Goal: Task Accomplishment & Management: Use online tool/utility

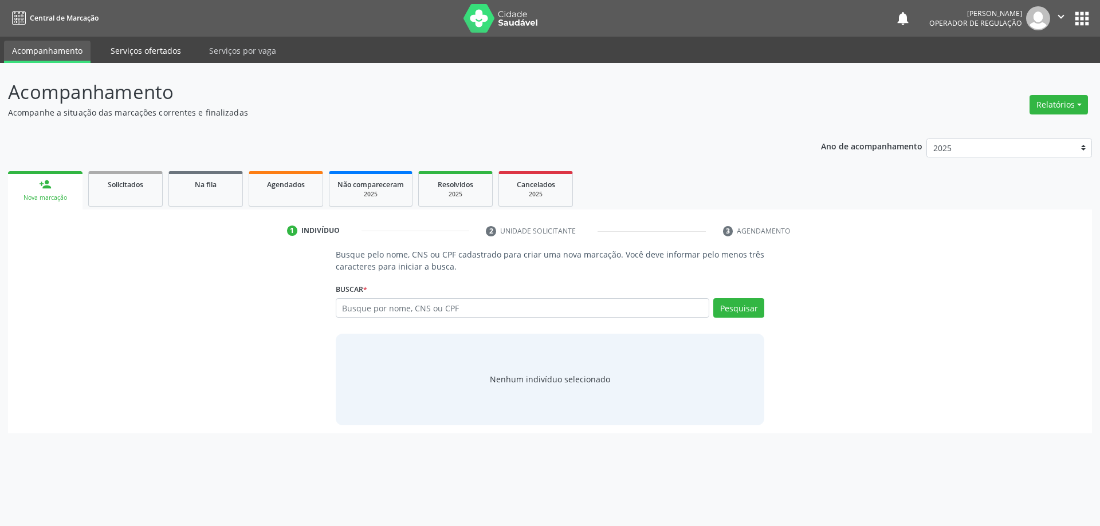
click at [135, 58] on link "Serviços ofertados" at bounding box center [146, 51] width 86 height 20
select select "8"
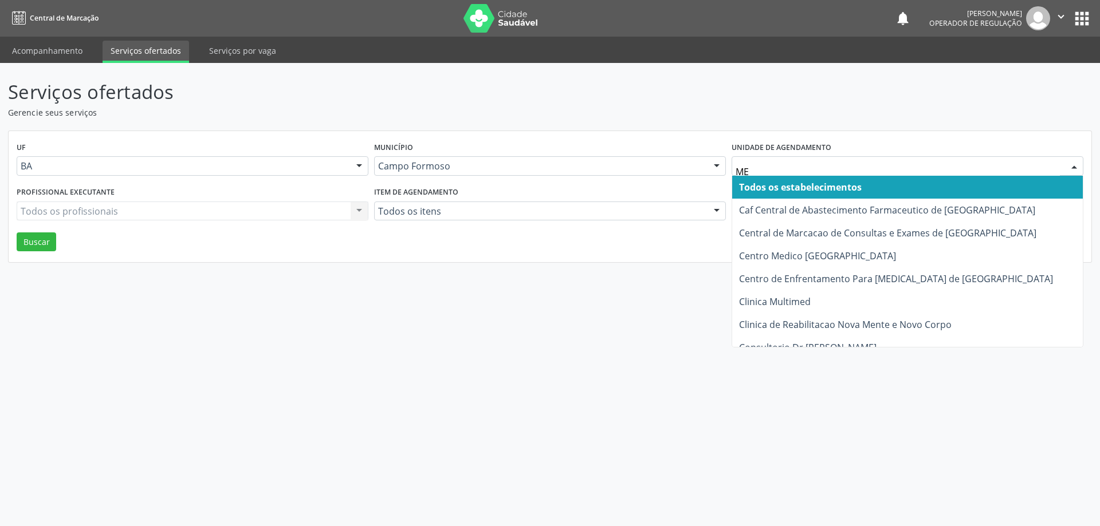
type input "MED"
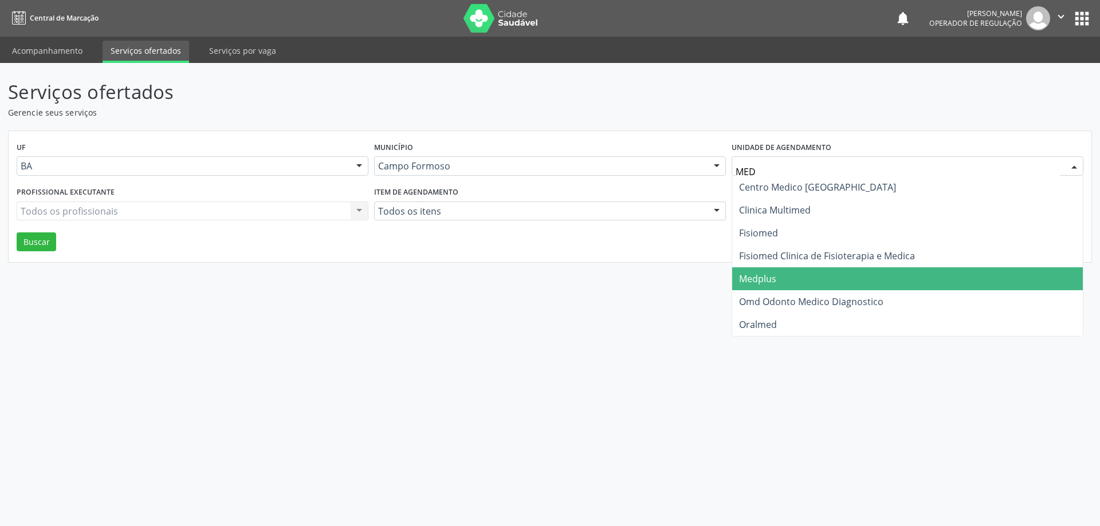
click at [770, 271] on span "Medplus" at bounding box center [907, 278] width 350 height 23
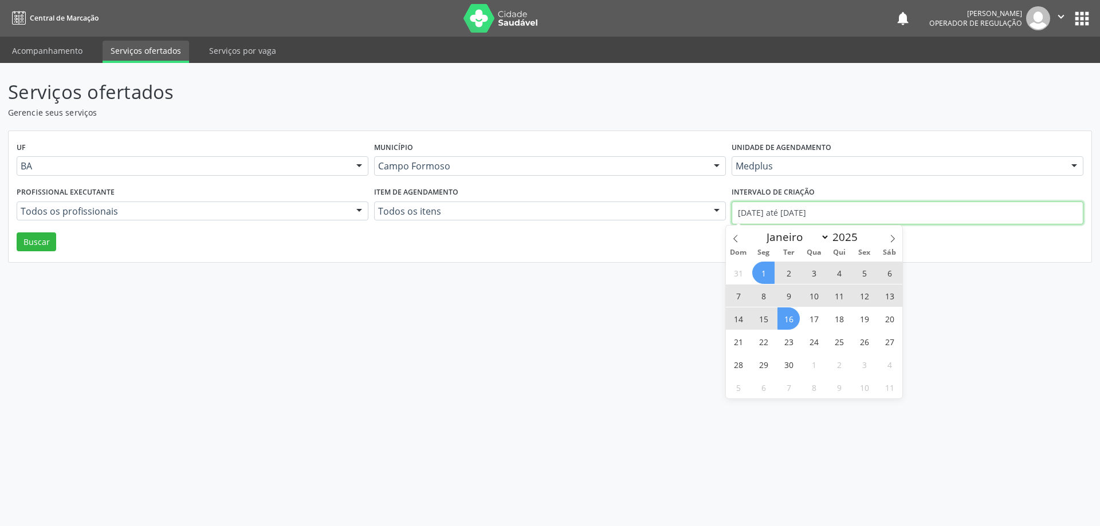
click at [787, 219] on input "01/09/2025 até 16/09/2025" at bounding box center [907, 213] width 352 height 23
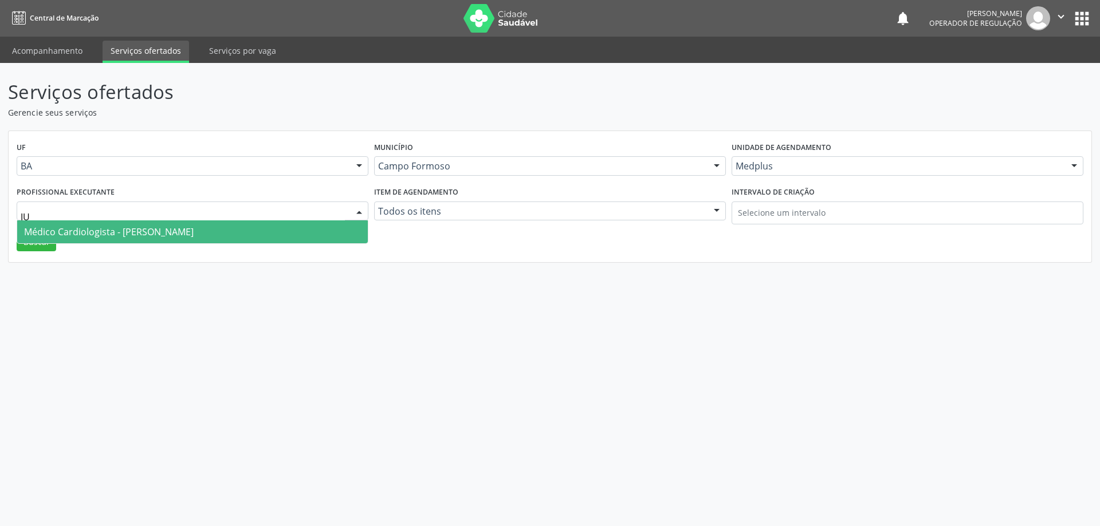
type input "J"
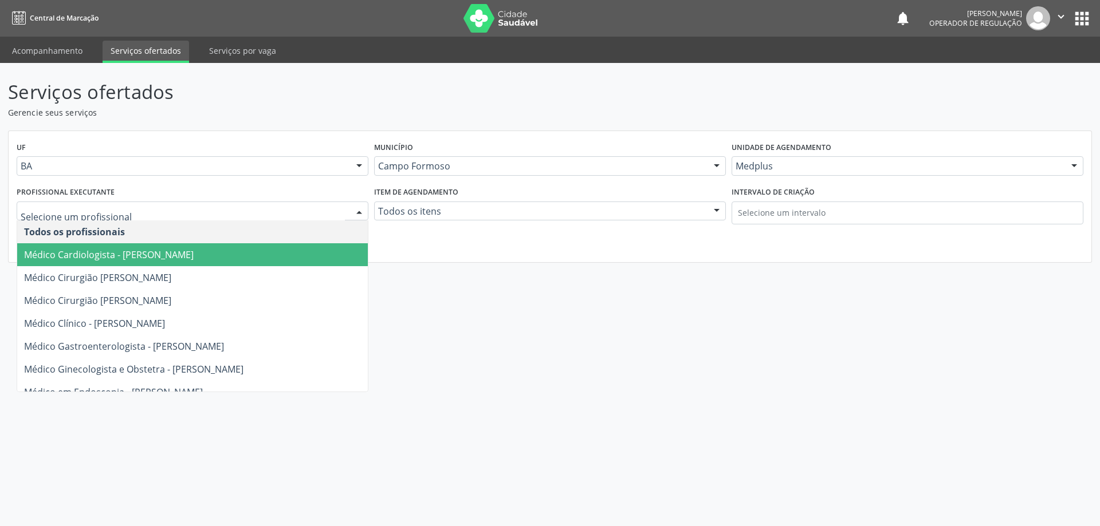
drag, startPoint x: 438, startPoint y: 261, endPoint x: 425, endPoint y: 257, distance: 13.2
click at [439, 261] on div "UF BA BA Nenhum resultado encontrado para: " " Não há nenhuma opção para ser ex…" at bounding box center [550, 197] width 1082 height 132
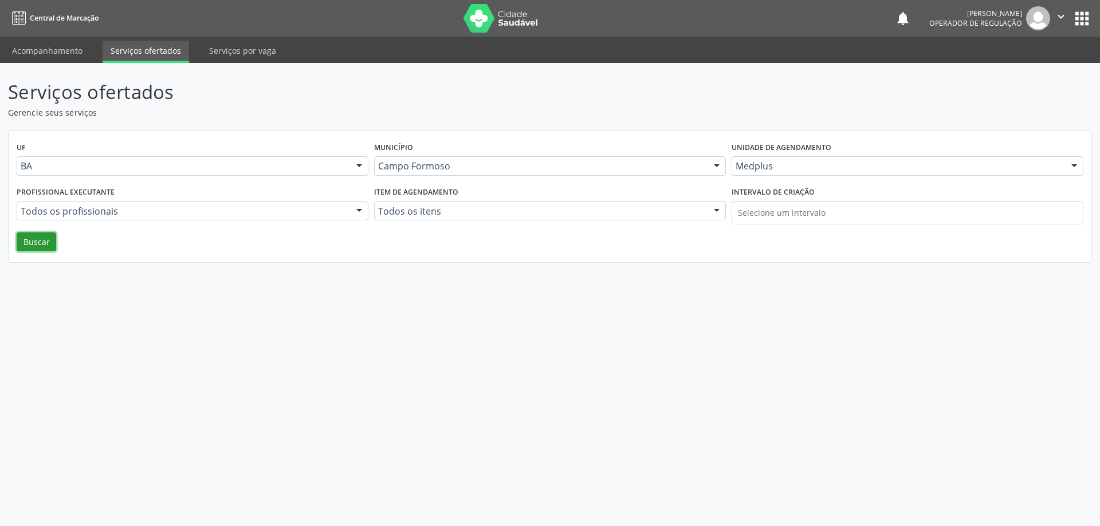
click at [29, 245] on button "Buscar" at bounding box center [37, 242] width 40 height 19
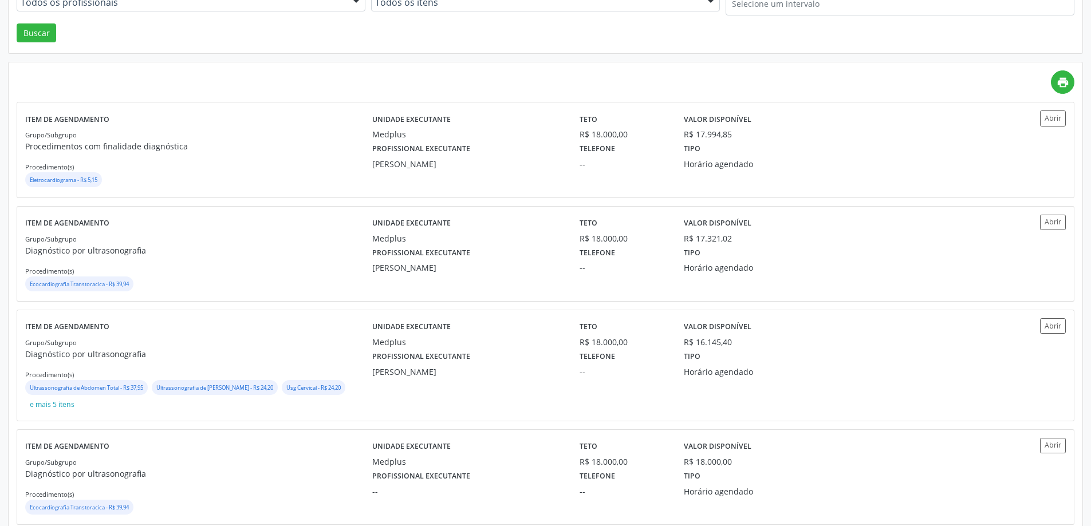
scroll to position [229, 0]
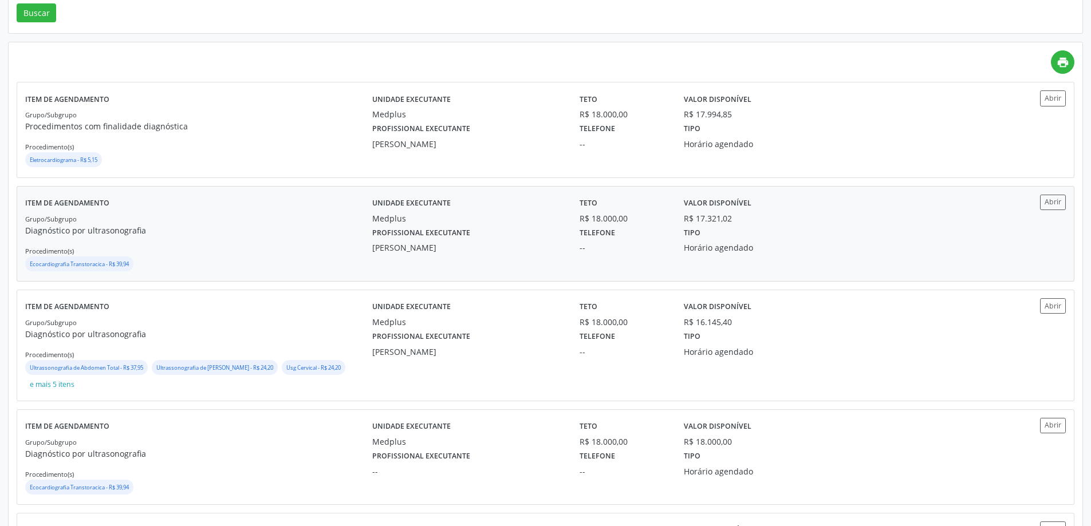
click at [633, 255] on div "Unidade executante Medplus Teto R$ 18.000,00 Valor disponível R$ 17.321,02 Prof…" at bounding box center [675, 234] width 607 height 78
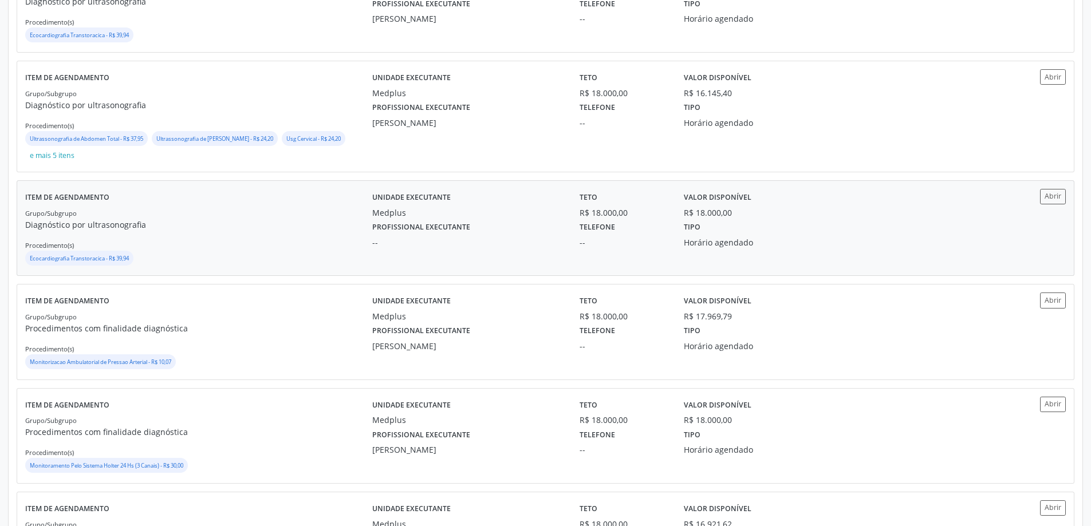
scroll to position [515, 0]
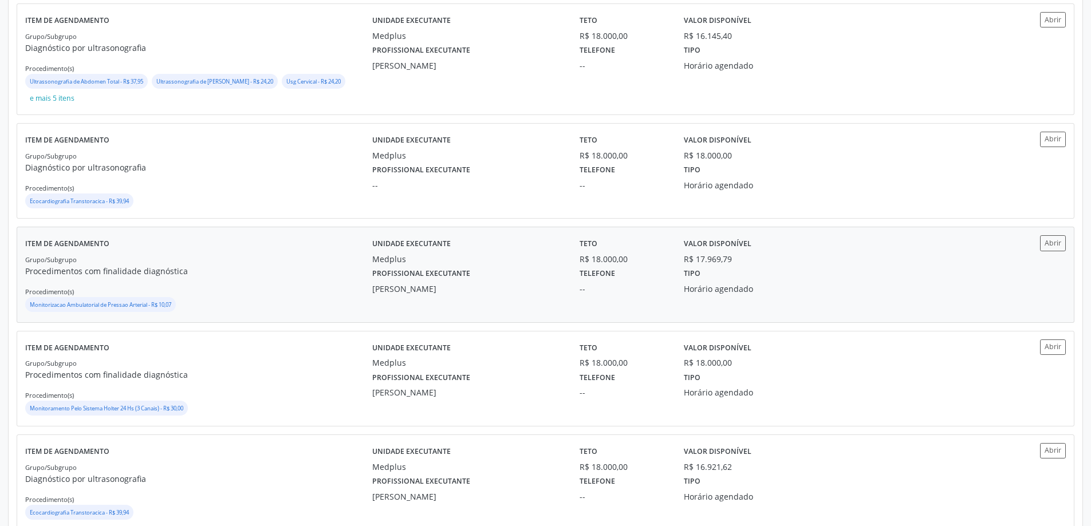
click at [665, 281] on div "Telefone --" at bounding box center [624, 280] width 104 height 30
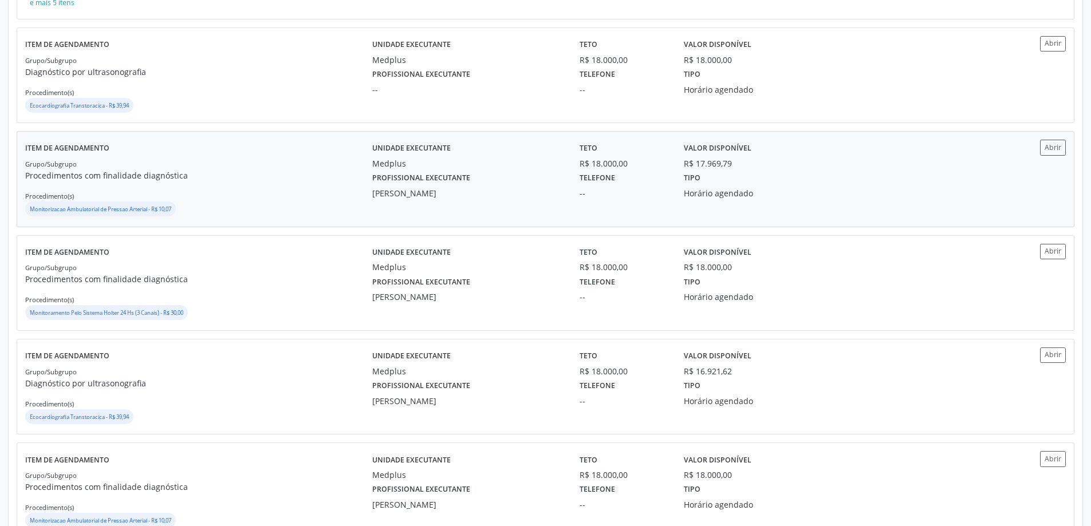
scroll to position [630, 0]
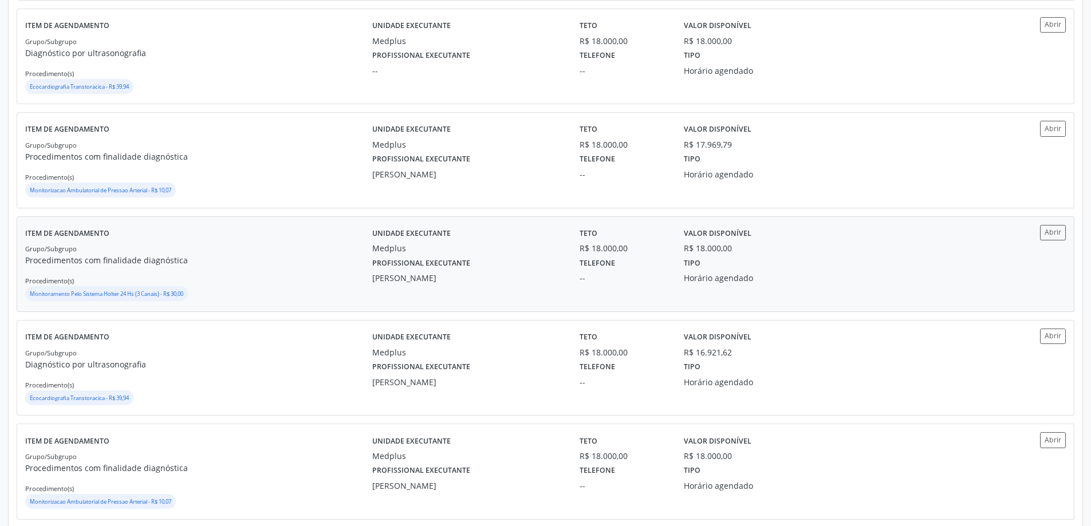
click at [196, 286] on div "Grupo/Subgrupo Procedimentos com finalidade diagnóstica Procedimento(s) Monitor…" at bounding box center [198, 272] width 347 height 61
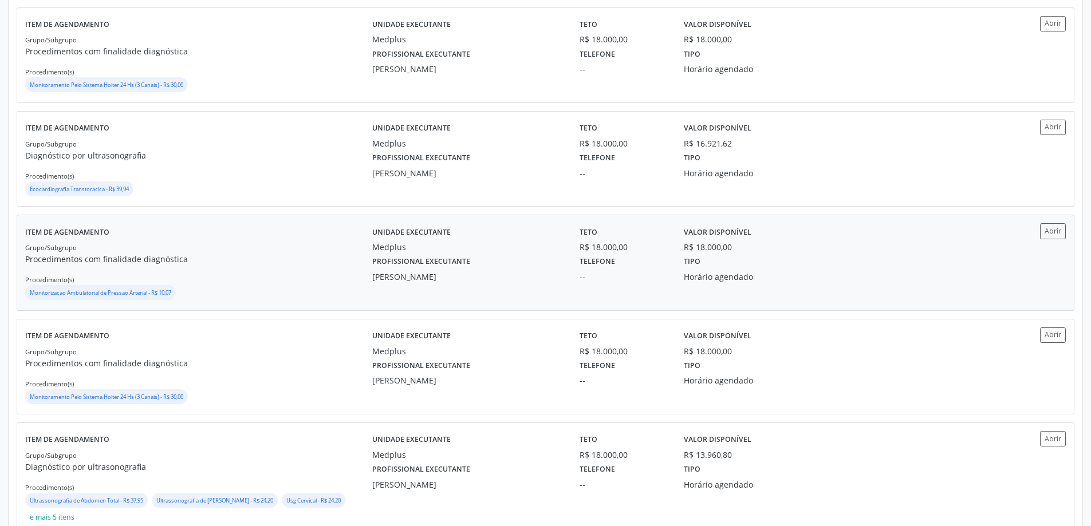
scroll to position [859, 0]
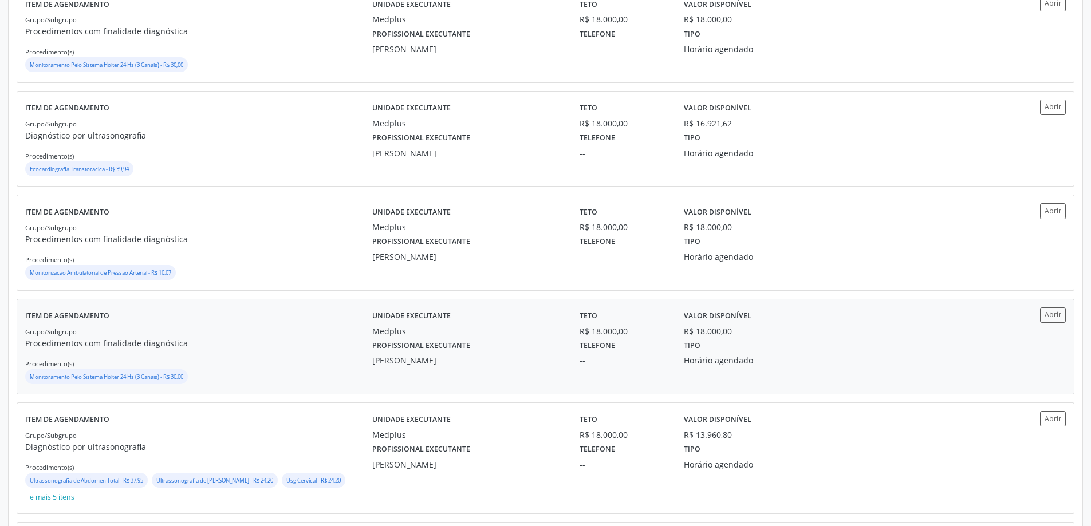
click at [344, 364] on div "Grupo/Subgrupo Procedimentos com finalidade diagnóstica Procedimento(s) Monitor…" at bounding box center [198, 355] width 347 height 61
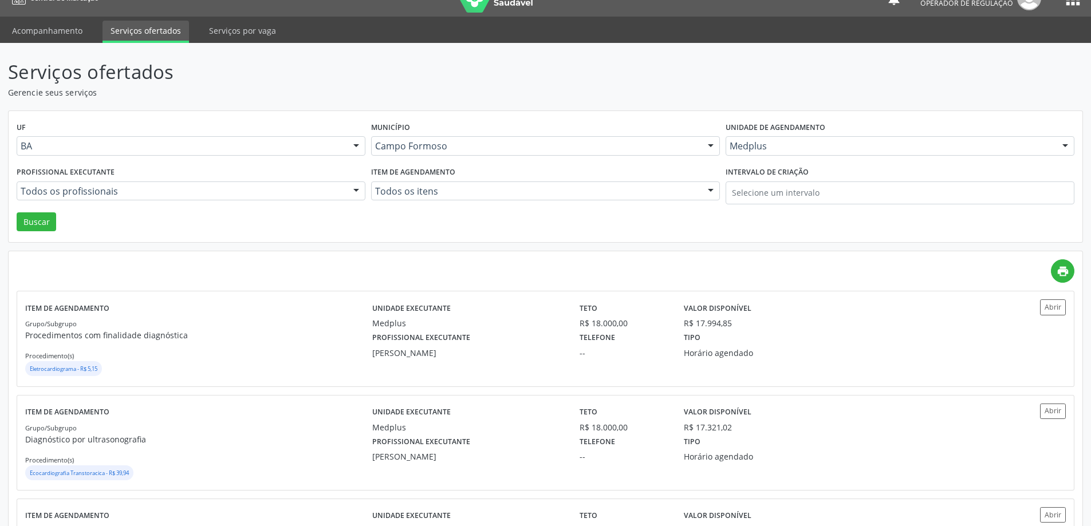
scroll to position [0, 0]
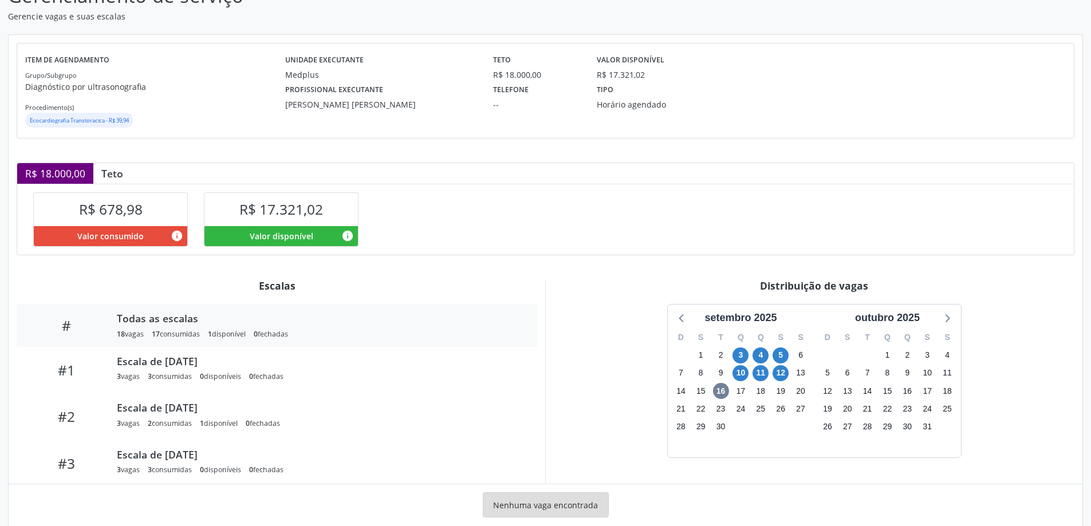
scroll to position [120, 0]
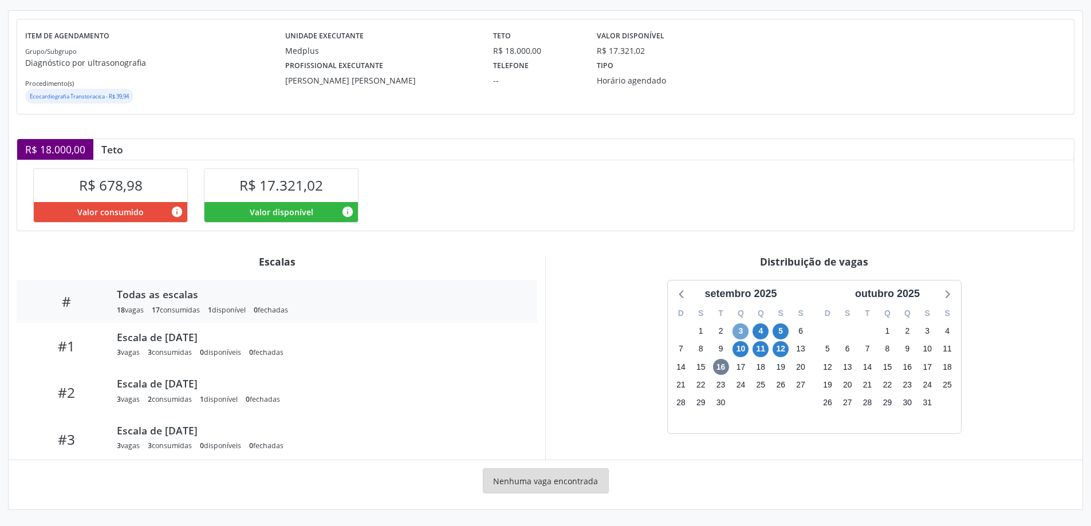
click at [747, 334] on span "3" at bounding box center [740, 332] width 16 height 16
click at [740, 330] on span "3" at bounding box center [740, 332] width 16 height 16
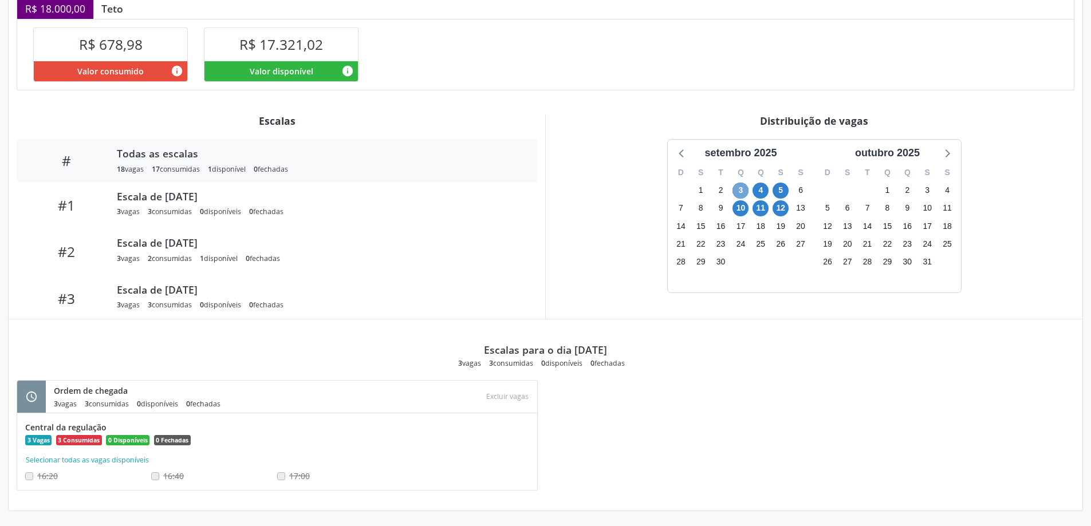
scroll to position [262, 0]
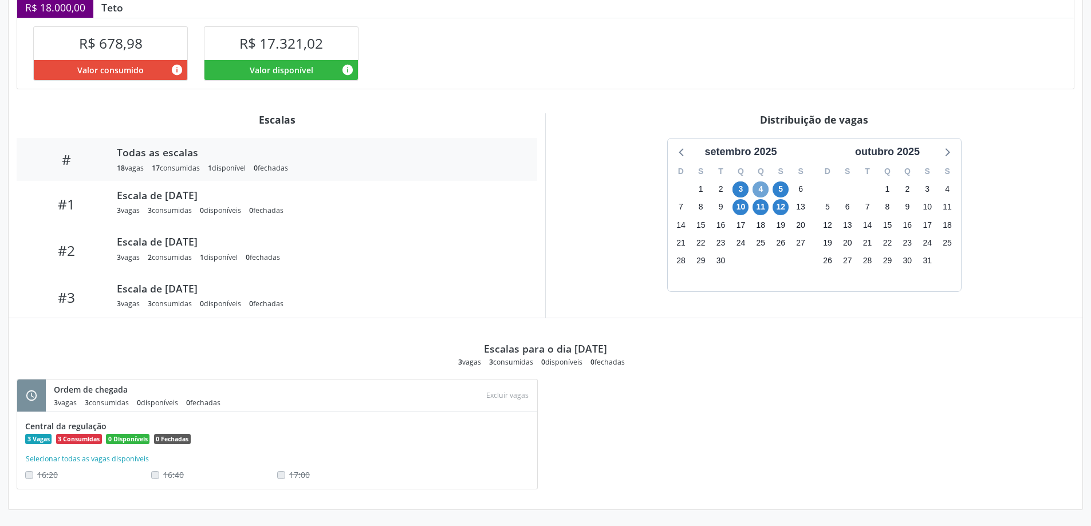
click at [759, 191] on span "4" at bounding box center [760, 190] width 16 height 16
drag, startPoint x: 568, startPoint y: 360, endPoint x: 524, endPoint y: 363, distance: 43.6
click at [524, 363] on div "3 vagas 2 consumidas 1 disponíveis 0 fechadas" at bounding box center [545, 362] width 175 height 10
click at [534, 366] on div "3 vagas 2 consumidas 1 disponíveis 0 fechadas" at bounding box center [545, 362] width 175 height 10
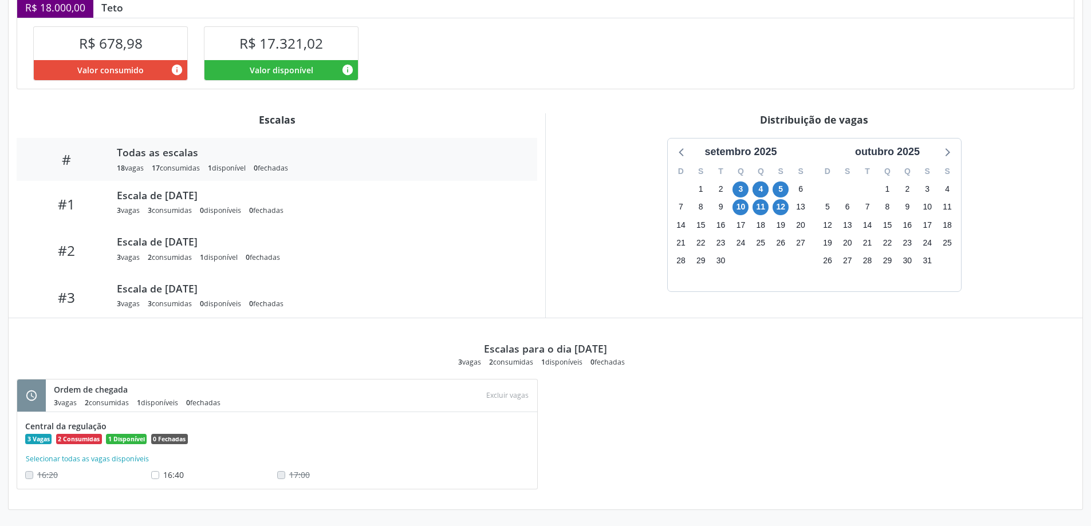
drag, startPoint x: 549, startPoint y: 364, endPoint x: 543, endPoint y: 365, distance: 5.8
click at [543, 365] on div "1 disponíveis" at bounding box center [561, 362] width 41 height 10
click at [779, 190] on span "5" at bounding box center [781, 190] width 16 height 16
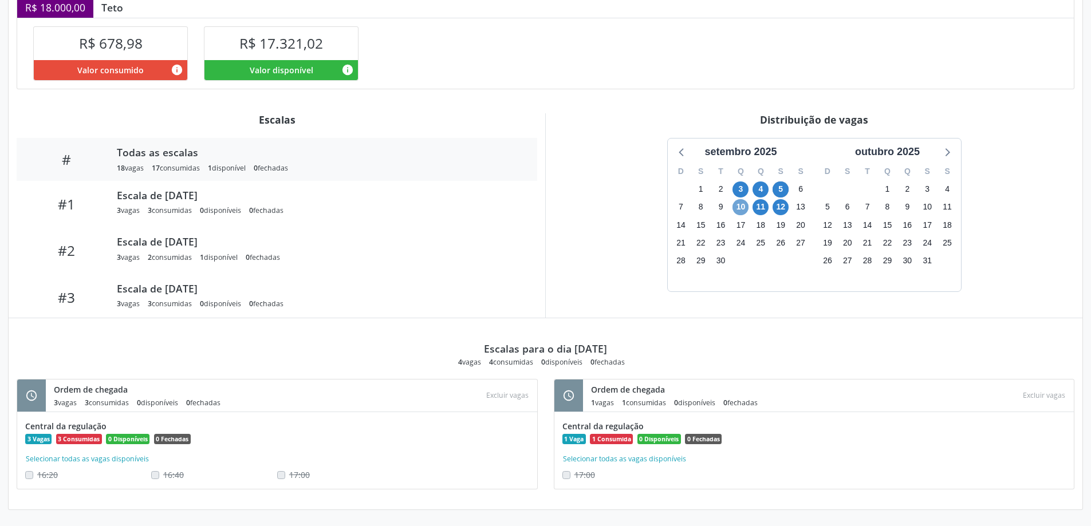
click at [740, 207] on span "10" at bounding box center [740, 207] width 16 height 16
click at [759, 206] on span "11" at bounding box center [760, 207] width 16 height 16
click at [782, 210] on span "12" at bounding box center [781, 207] width 16 height 16
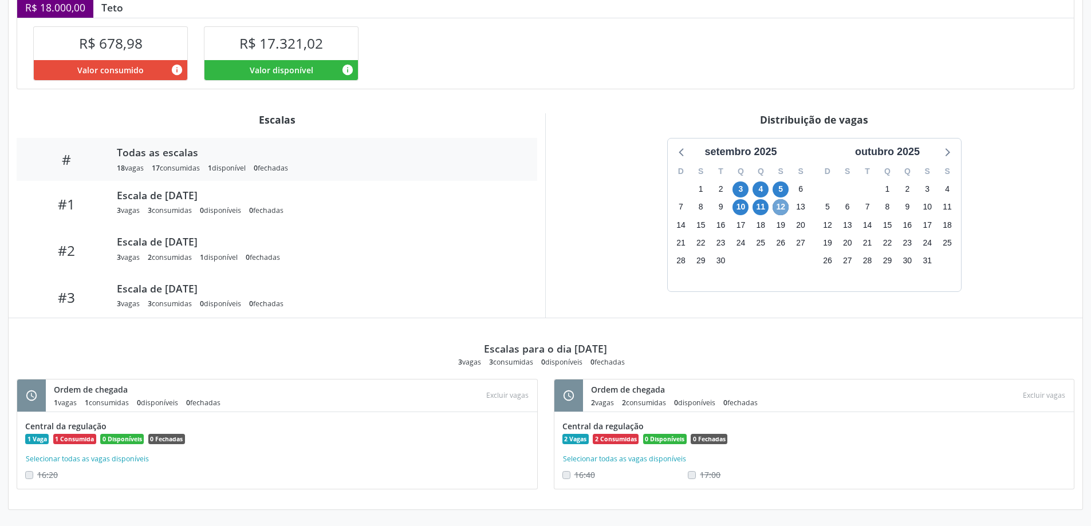
click at [782, 210] on span "12" at bounding box center [781, 207] width 16 height 16
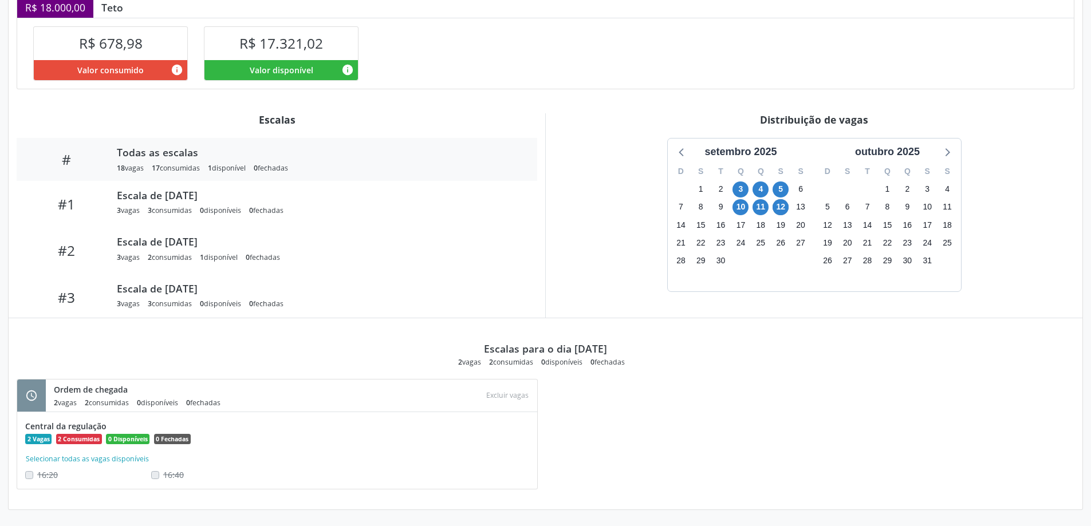
drag, startPoint x: 494, startPoint y: 363, endPoint x: 479, endPoint y: 363, distance: 15.5
click at [479, 363] on div "2 vagas 2 consumidas 0 disponíveis 0 fechadas" at bounding box center [545, 362] width 175 height 10
click at [486, 364] on div "2 vagas 2 consumidas 0 disponíveis 0 fechadas" at bounding box center [545, 362] width 175 height 10
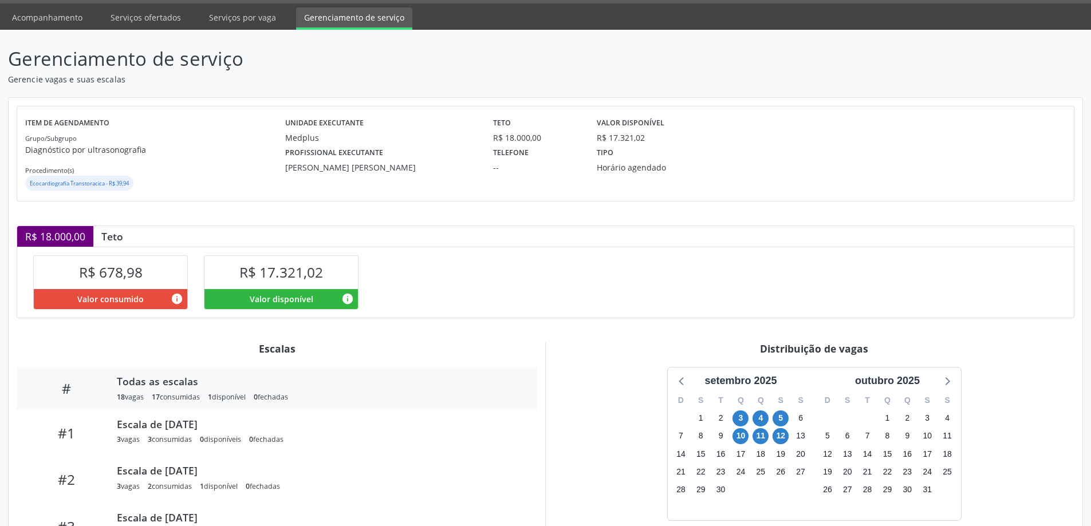
scroll to position [0, 0]
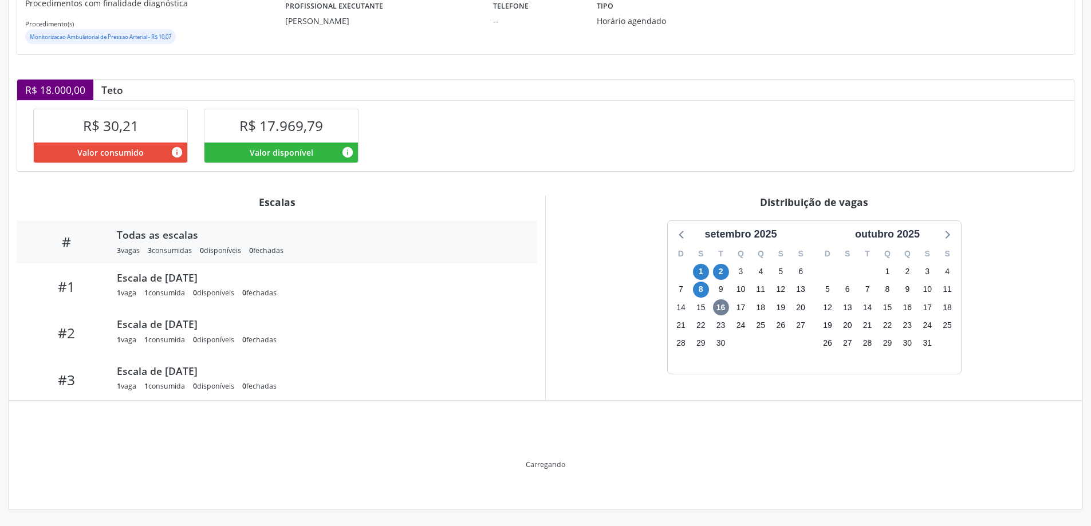
scroll to position [120, 0]
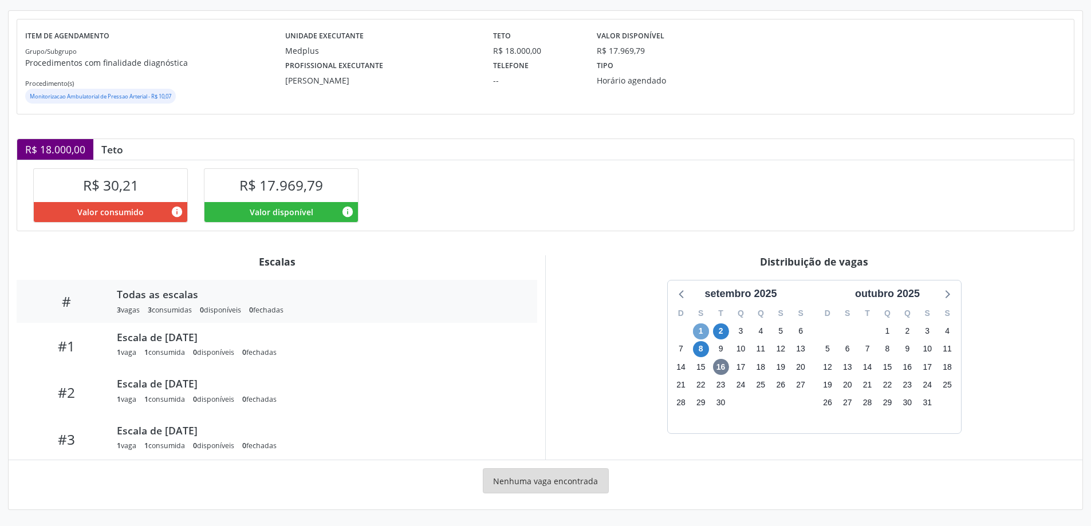
click at [707, 333] on span "1" at bounding box center [701, 332] width 16 height 16
click at [716, 335] on span "2" at bounding box center [721, 332] width 16 height 16
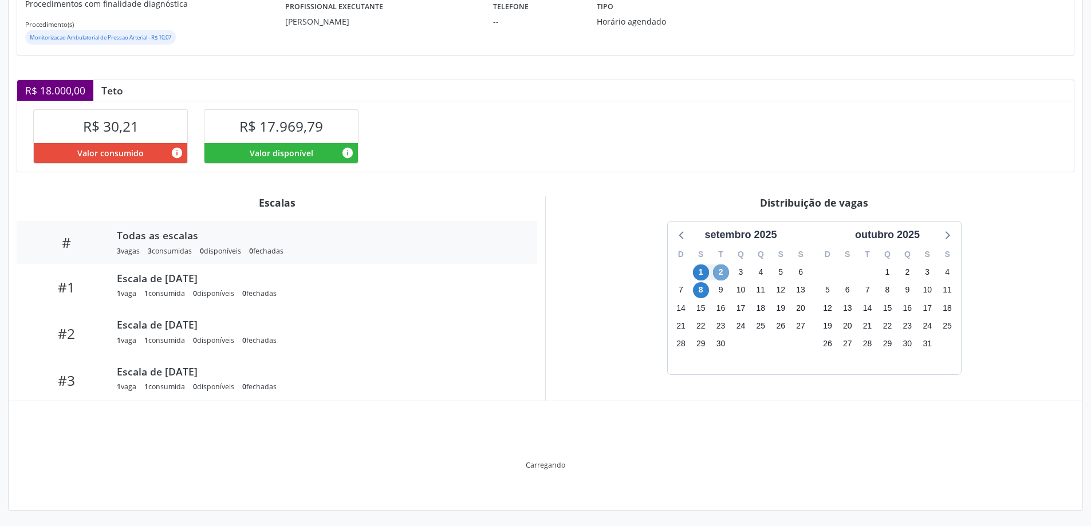
scroll to position [180, 0]
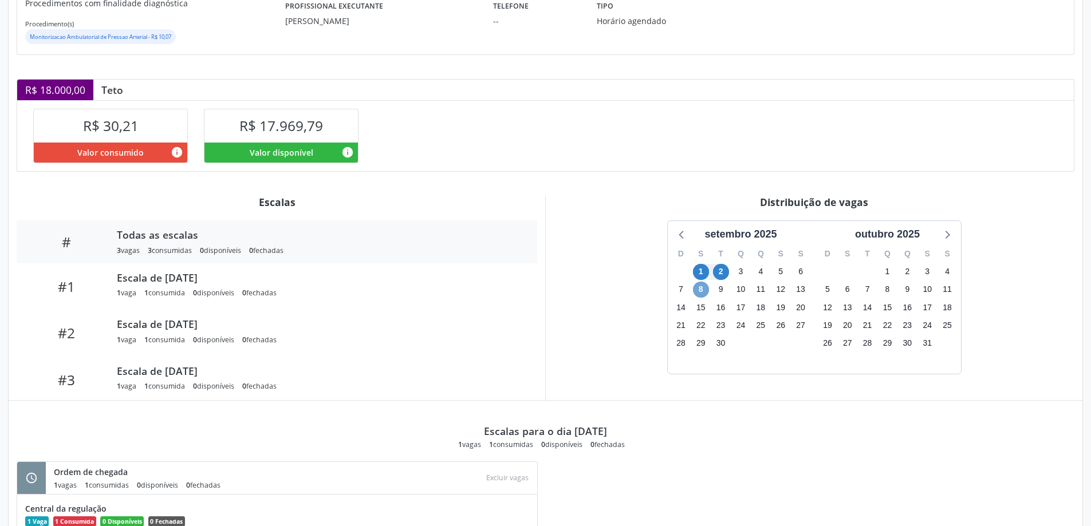
click at [703, 292] on span "8" at bounding box center [701, 290] width 16 height 16
click at [702, 301] on div "15" at bounding box center [701, 307] width 16 height 18
click at [696, 293] on span "8" at bounding box center [701, 290] width 16 height 16
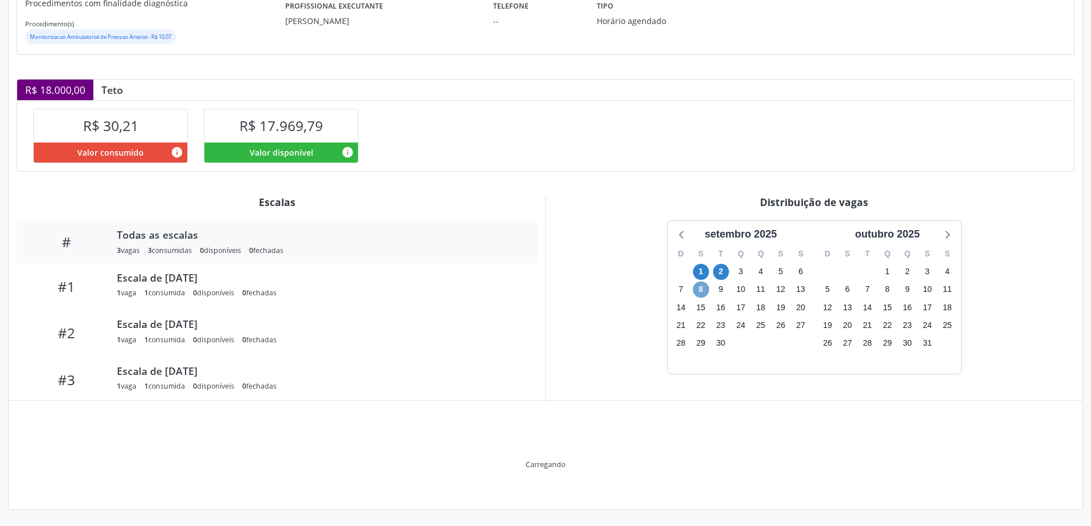
click at [696, 293] on span "8" at bounding box center [701, 290] width 16 height 16
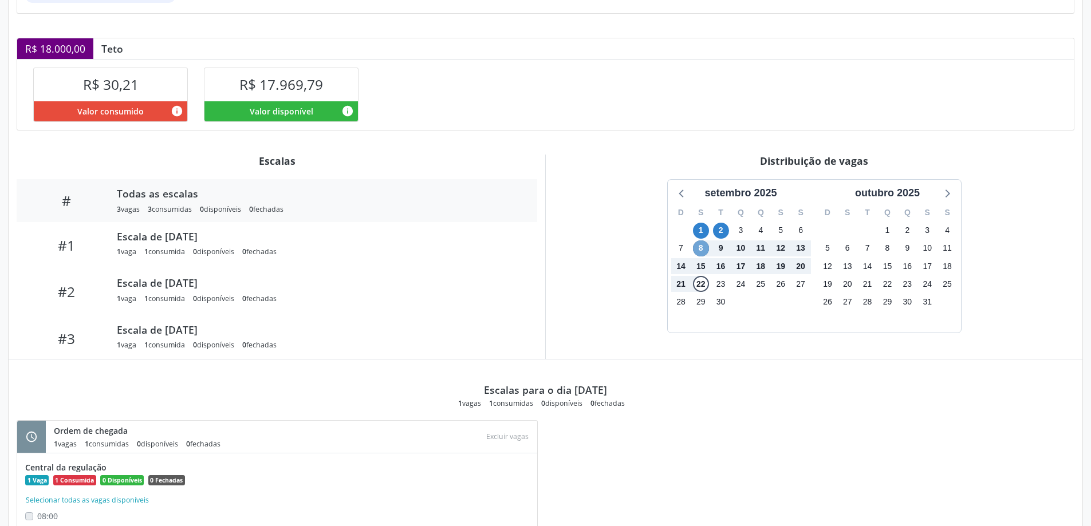
scroll to position [262, 0]
